Goal: Use online tool/utility: Utilize a website feature to perform a specific function

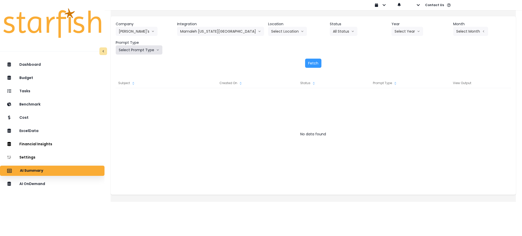
click at [144, 50] on button "Select Prompt Type" at bounding box center [139, 49] width 47 height 9
click at [133, 98] on span "Monthly Summary" at bounding box center [133, 97] width 29 height 5
click at [311, 62] on button "Fetch" at bounding box center [313, 63] width 16 height 9
click at [399, 32] on button "Select Year" at bounding box center [408, 31] width 32 height 9
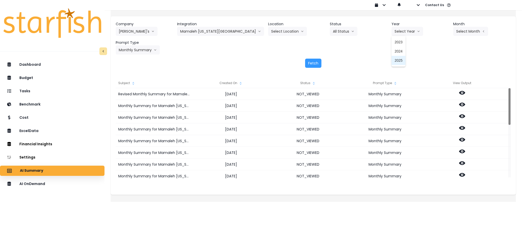
click at [392, 57] on li "2025" at bounding box center [399, 60] width 14 height 9
click at [455, 30] on button "Select Month" at bounding box center [470, 31] width 35 height 9
click at [437, 91] on li "July" at bounding box center [445, 87] width 16 height 9
click at [320, 62] on button "Fetch" at bounding box center [313, 63] width 16 height 9
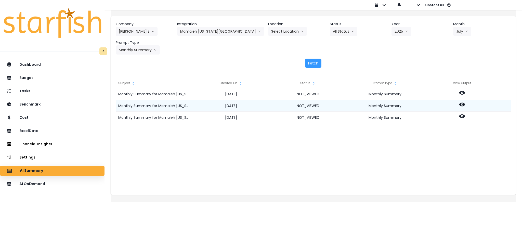
click at [465, 103] on icon at bounding box center [462, 105] width 6 height 4
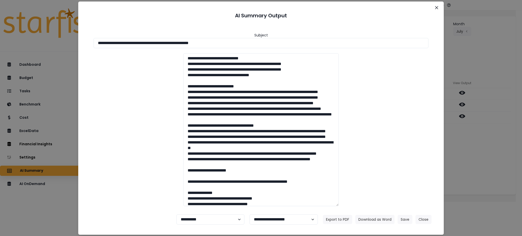
drag, startPoint x: 249, startPoint y: 44, endPoint x: 0, endPoint y: 44, distance: 249.4
click at [0, 44] on div "**********" at bounding box center [261, 118] width 522 height 236
click at [382, 216] on button "Download as Word" at bounding box center [375, 219] width 39 height 9
click at [476, 153] on div "**********" at bounding box center [261, 118] width 522 height 236
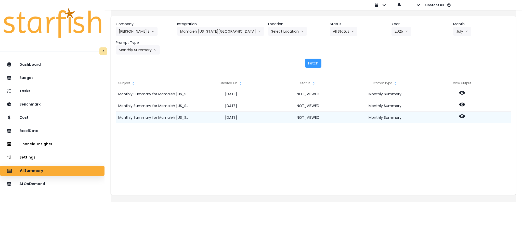
click at [465, 117] on icon at bounding box center [462, 117] width 6 height 4
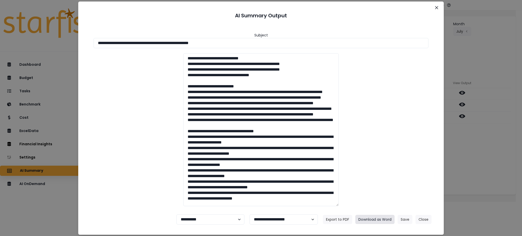
click at [379, 218] on button "Download as Word" at bounding box center [375, 219] width 39 height 9
click at [428, 219] on button "Close" at bounding box center [424, 219] width 16 height 9
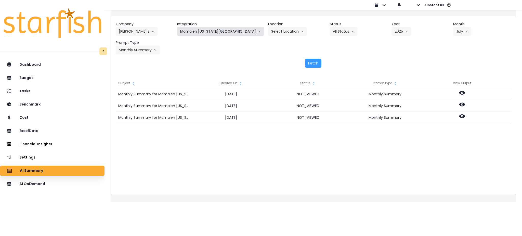
click at [237, 31] on button "Mamaleh [US_STATE][GEOGRAPHIC_DATA]" at bounding box center [220, 31] width 87 height 9
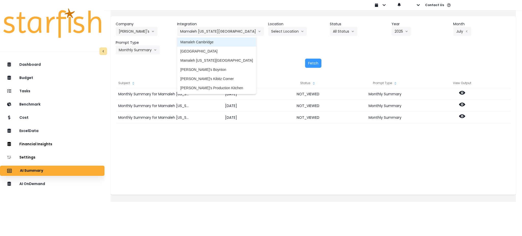
click at [217, 43] on span "Mamaleh Cambridge" at bounding box center [216, 42] width 73 height 5
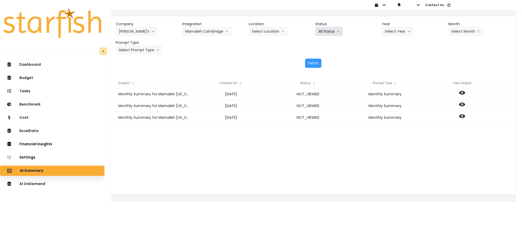
click at [334, 28] on button "All Status" at bounding box center [329, 31] width 28 height 9
drag, startPoint x: 362, startPoint y: 52, endPoint x: 377, endPoint y: 45, distance: 16.8
click at [362, 52] on div "Company [PERSON_NAME]'s 86 Costs Asti Bagel Cafe Balance Grille Bald Ginger Bar…" at bounding box center [313, 37] width 395 height 33
click at [400, 30] on button "Select Year" at bounding box center [398, 31] width 32 height 9
click at [389, 61] on span "2025" at bounding box center [389, 60] width 8 height 5
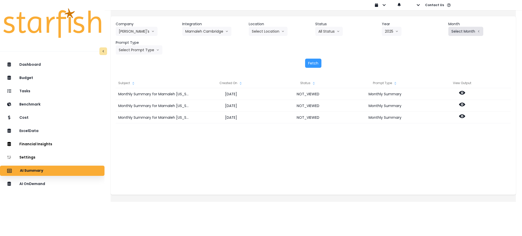
click at [451, 31] on button "Select Month" at bounding box center [466, 31] width 35 height 9
click at [436, 87] on span "July" at bounding box center [441, 87] width 10 height 5
click at [148, 53] on button "Select Prompt Type" at bounding box center [139, 49] width 47 height 9
click at [148, 98] on span "Monthly Summary" at bounding box center [133, 97] width 29 height 5
click at [310, 63] on button "Fetch" at bounding box center [313, 63] width 16 height 9
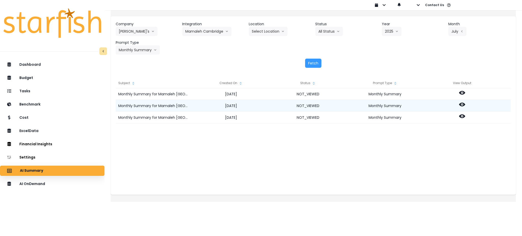
click at [465, 104] on icon at bounding box center [462, 105] width 6 height 4
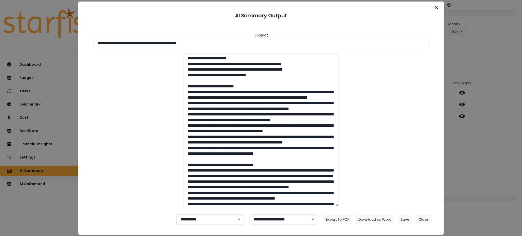
drag, startPoint x: 229, startPoint y: 43, endPoint x: 0, endPoint y: 44, distance: 228.5
click at [0, 44] on div "**********" at bounding box center [261, 118] width 522 height 236
click at [381, 219] on button "Download as Word" at bounding box center [375, 219] width 39 height 9
click at [481, 148] on div "**********" at bounding box center [261, 118] width 522 height 236
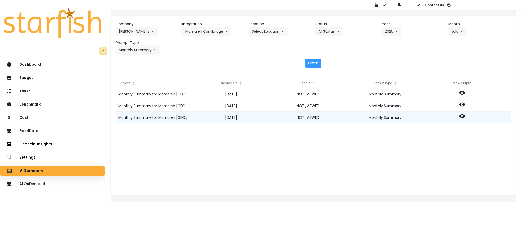
click at [464, 114] on div at bounding box center [462, 118] width 77 height 12
click at [465, 115] on icon at bounding box center [462, 116] width 6 height 6
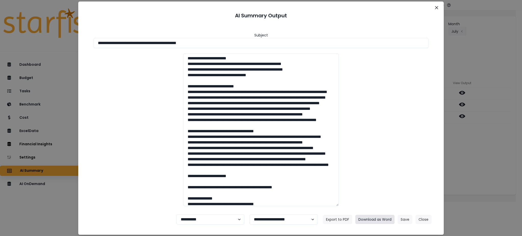
click at [374, 216] on button "Download as Word" at bounding box center [375, 219] width 39 height 9
click at [427, 220] on button "Close" at bounding box center [424, 219] width 16 height 9
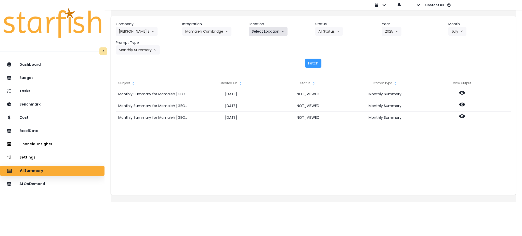
click at [265, 29] on button "Select Location" at bounding box center [268, 31] width 39 height 9
click at [226, 32] on button "Mamaleh Cambridge" at bounding box center [206, 31] width 49 height 9
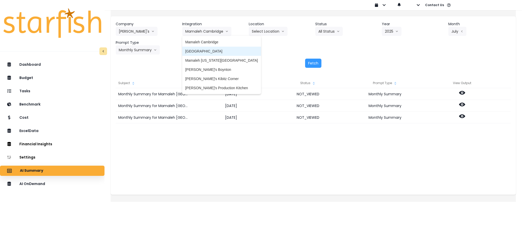
click at [221, 52] on span "[GEOGRAPHIC_DATA]" at bounding box center [221, 51] width 73 height 5
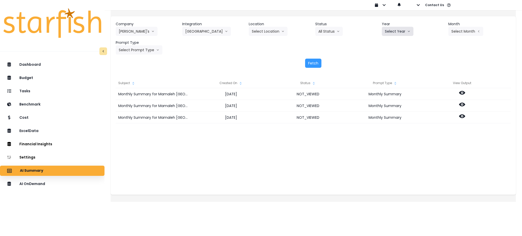
click at [408, 34] on icon "arrow down line" at bounding box center [409, 31] width 3 height 5
click at [387, 60] on span "2025" at bounding box center [389, 60] width 8 height 5
click at [472, 28] on button "Select Month" at bounding box center [466, 31] width 35 height 9
click at [436, 88] on span "July" at bounding box center [441, 87] width 10 height 5
click at [140, 53] on button "Select Prompt Type" at bounding box center [139, 49] width 47 height 9
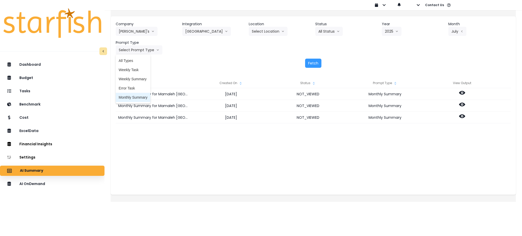
click at [137, 96] on span "Monthly Summary" at bounding box center [133, 97] width 29 height 5
click at [319, 65] on button "Fetch" at bounding box center [313, 63] width 16 height 9
click at [308, 138] on div "Monthly Summary for [GEOGRAPHIC_DATA] for [DATE] [DATE] NOT_VIEWED Monthly Summ…" at bounding box center [313, 139] width 395 height 102
click at [396, 62] on div "Fetch" at bounding box center [313, 63] width 395 height 9
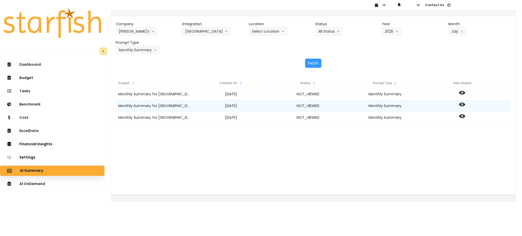
click at [465, 104] on icon at bounding box center [462, 105] width 6 height 4
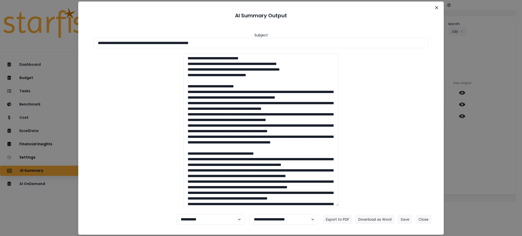
drag, startPoint x: 244, startPoint y: 41, endPoint x: 0, endPoint y: 41, distance: 243.6
click at [0, 41] on div "**********" at bounding box center [261, 118] width 522 height 236
click at [374, 219] on button "Download as Word" at bounding box center [375, 219] width 39 height 9
click at [485, 171] on div "**********" at bounding box center [261, 118] width 522 height 236
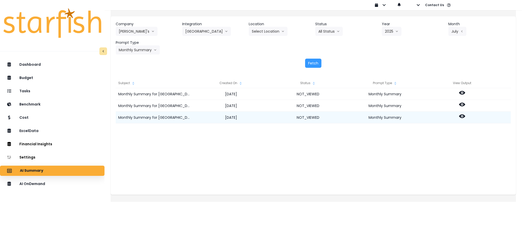
click at [465, 115] on icon at bounding box center [462, 117] width 6 height 4
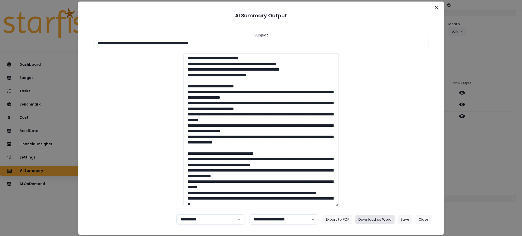
click at [374, 218] on button "Download as Word" at bounding box center [375, 219] width 39 height 9
click at [424, 220] on button "Close" at bounding box center [424, 219] width 16 height 9
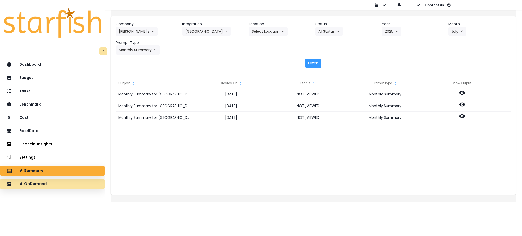
click at [48, 186] on div "AI OnDemand" at bounding box center [52, 184] width 96 height 11
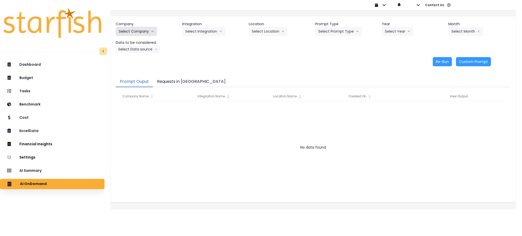
click at [157, 34] on button "Select Company" at bounding box center [136, 31] width 41 height 9
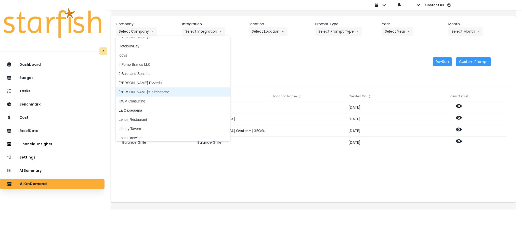
scroll to position [578, 0]
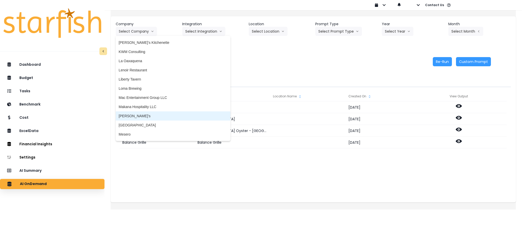
click at [144, 116] on span "[PERSON_NAME]'s" at bounding box center [173, 115] width 109 height 5
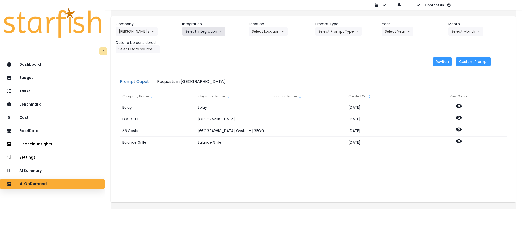
click at [210, 28] on button "Select Integration" at bounding box center [203, 31] width 43 height 9
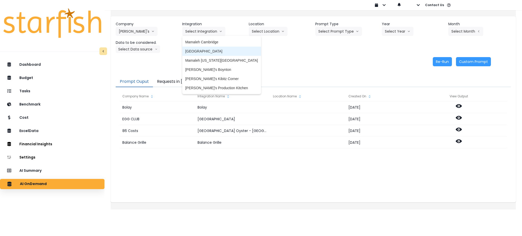
click at [214, 50] on span "[GEOGRAPHIC_DATA]" at bounding box center [221, 51] width 73 height 5
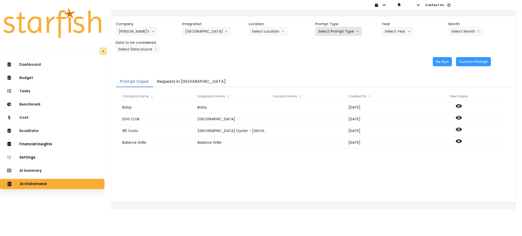
click at [336, 32] on button "Select Prompt Type" at bounding box center [338, 31] width 47 height 9
click at [331, 71] on span "Monthly Summary" at bounding box center [333, 69] width 29 height 5
click at [395, 30] on button "Select Year" at bounding box center [398, 31] width 32 height 9
click at [388, 59] on span "2025" at bounding box center [389, 60] width 8 height 5
click at [454, 32] on button "Select Month" at bounding box center [466, 31] width 35 height 9
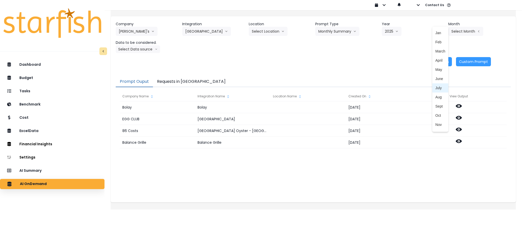
click at [437, 87] on li "July" at bounding box center [441, 87] width 16 height 9
click at [145, 52] on button "Select Data source" at bounding box center [138, 49] width 44 height 8
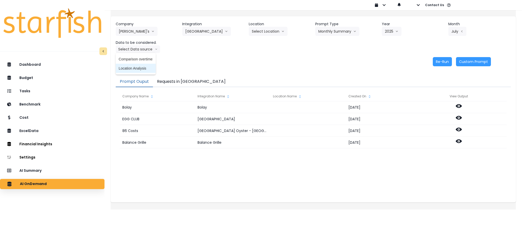
click at [141, 69] on span "Location Analysis" at bounding box center [136, 68] width 34 height 5
click at [438, 64] on button "Re-Run" at bounding box center [442, 61] width 19 height 9
click at [144, 50] on button "Location Analysis" at bounding box center [136, 49] width 41 height 8
click at [142, 57] on span "Comparison overtime" at bounding box center [136, 59] width 34 height 5
click at [442, 61] on button "Re-Run" at bounding box center [442, 61] width 19 height 9
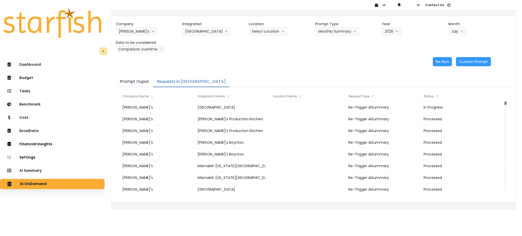
click at [192, 79] on button "Requests in [GEOGRAPHIC_DATA]" at bounding box center [191, 82] width 77 height 11
click at [314, 65] on div "Re-Run Custom Prompt" at bounding box center [304, 61] width 376 height 9
click at [291, 62] on div "Re-Run Custom Prompt" at bounding box center [304, 61] width 376 height 9
click at [299, 64] on div "Re-Run Custom Prompt" at bounding box center [304, 61] width 376 height 9
